Goal: Information Seeking & Learning: Learn about a topic

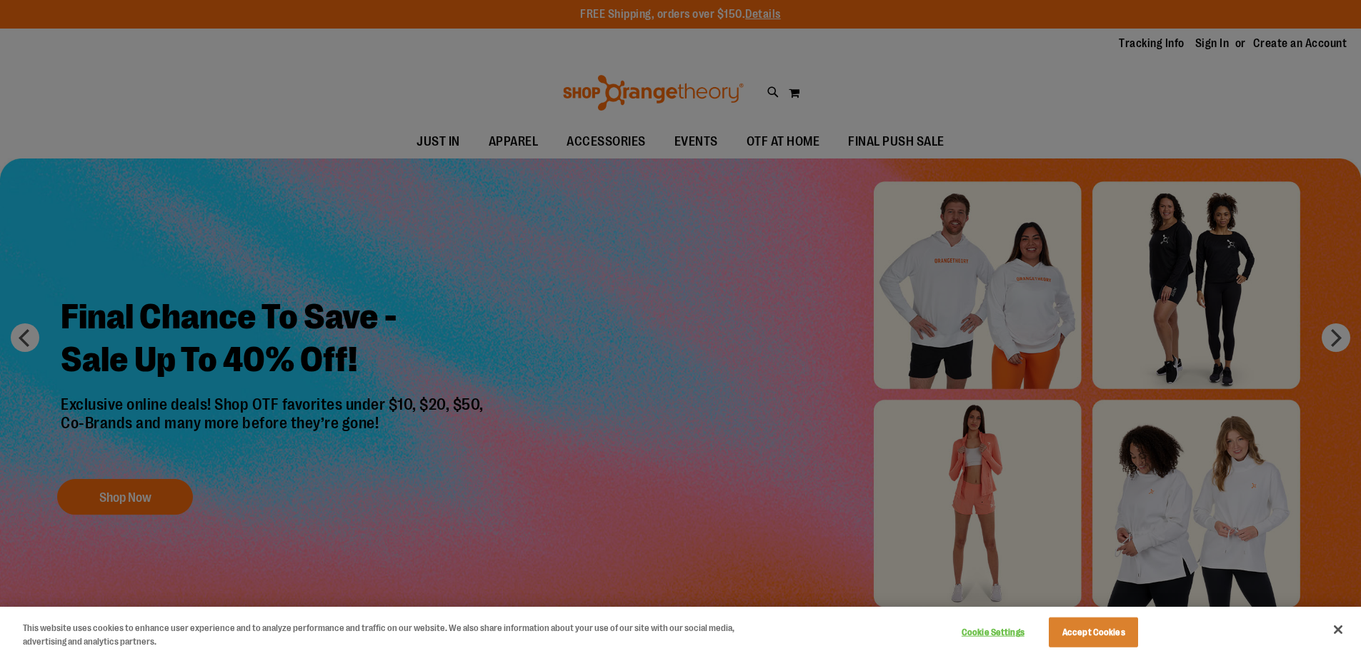
click at [684, 296] on div at bounding box center [680, 328] width 1361 height 656
drag, startPoint x: 1217, startPoint y: 126, endPoint x: 1204, endPoint y: 126, distance: 12.1
click at [1217, 126] on div at bounding box center [680, 328] width 1361 height 656
click at [1335, 626] on button "Close" at bounding box center [1337, 629] width 31 height 31
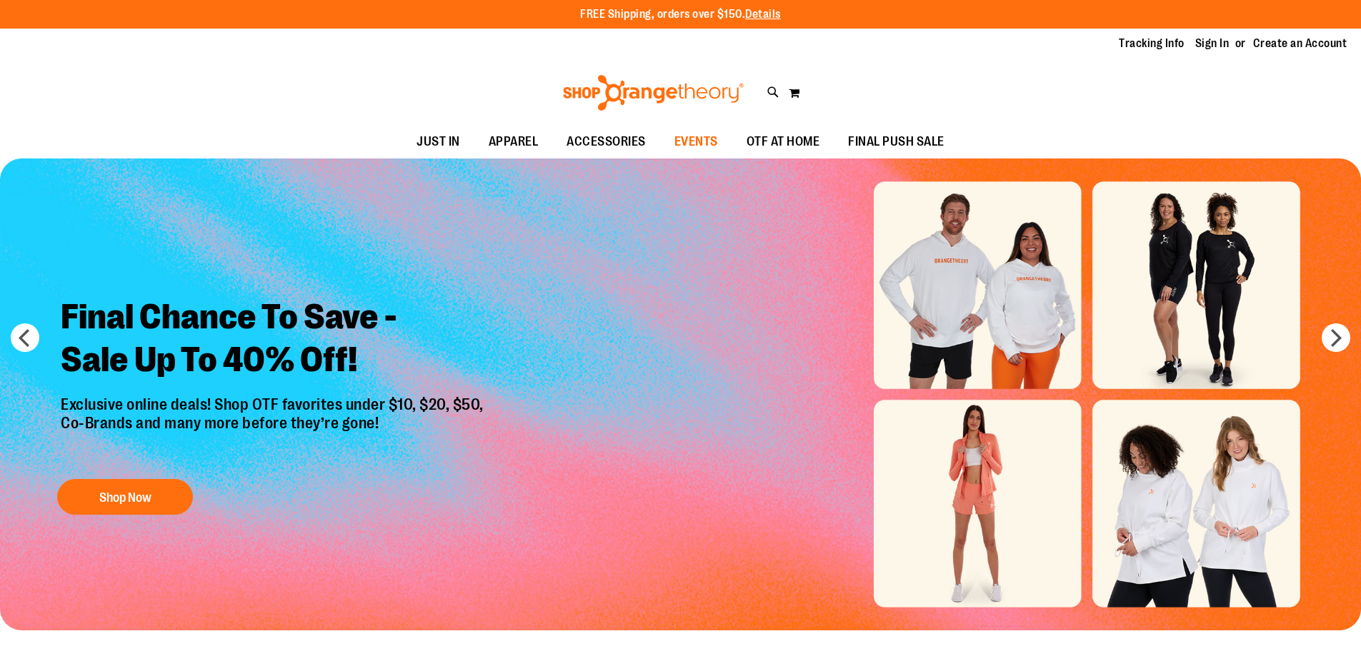
click at [689, 149] on span "EVENTS" at bounding box center [696, 142] width 44 height 32
